Goal: Entertainment & Leisure: Consume media (video, audio)

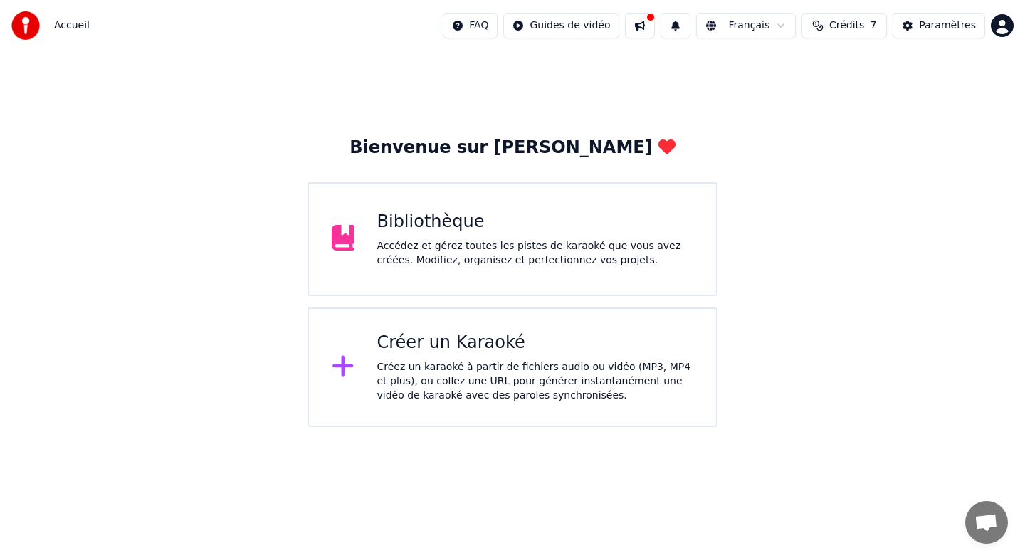
click at [482, 254] on div "Accédez et gérez toutes les pistes de karaoké que vous avez créées. Modifiez, o…" at bounding box center [535, 253] width 317 height 28
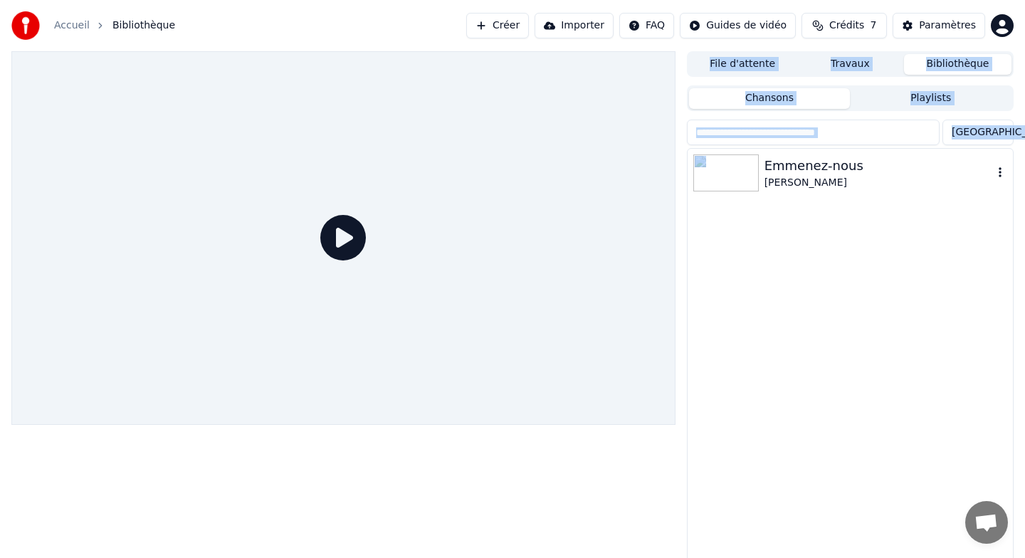
click at [851, 169] on div "Emmenez-nous" at bounding box center [879, 166] width 229 height 20
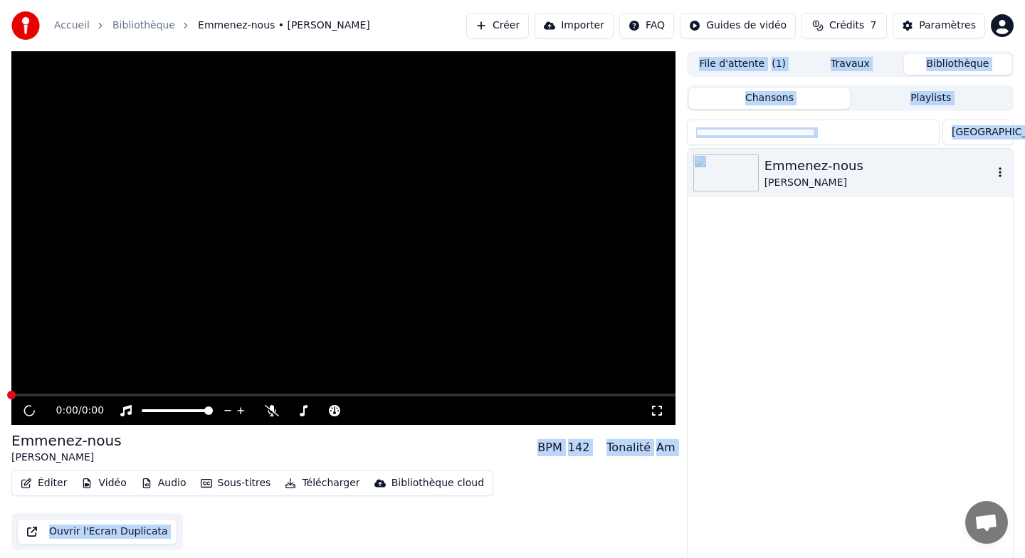
click at [851, 169] on div "Emmenez-nous" at bounding box center [879, 166] width 229 height 20
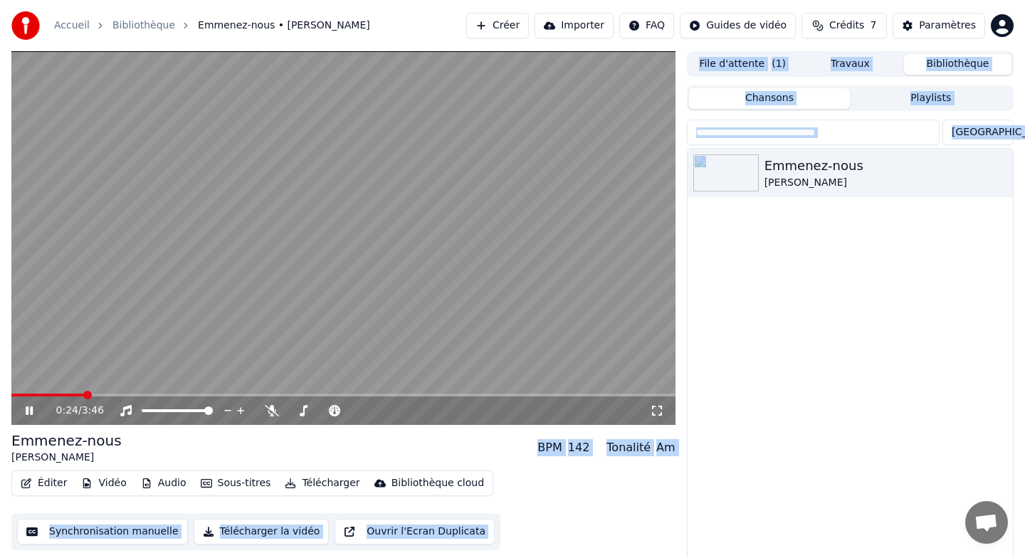
click at [400, 308] on video at bounding box center [343, 238] width 664 height 374
